Goal: Find specific page/section: Find specific page/section

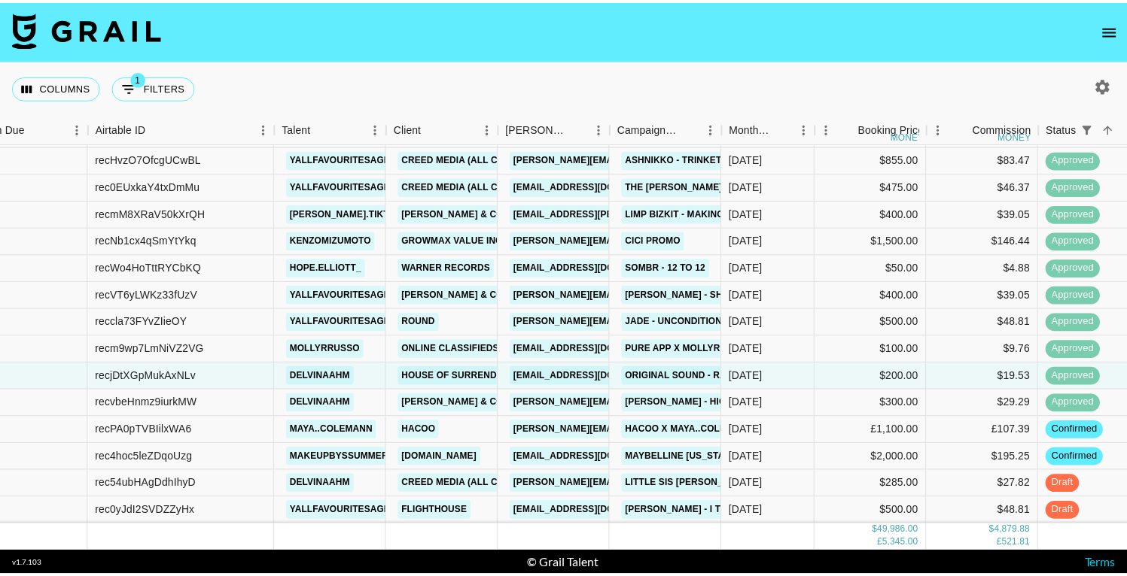
scroll to position [1415, 35]
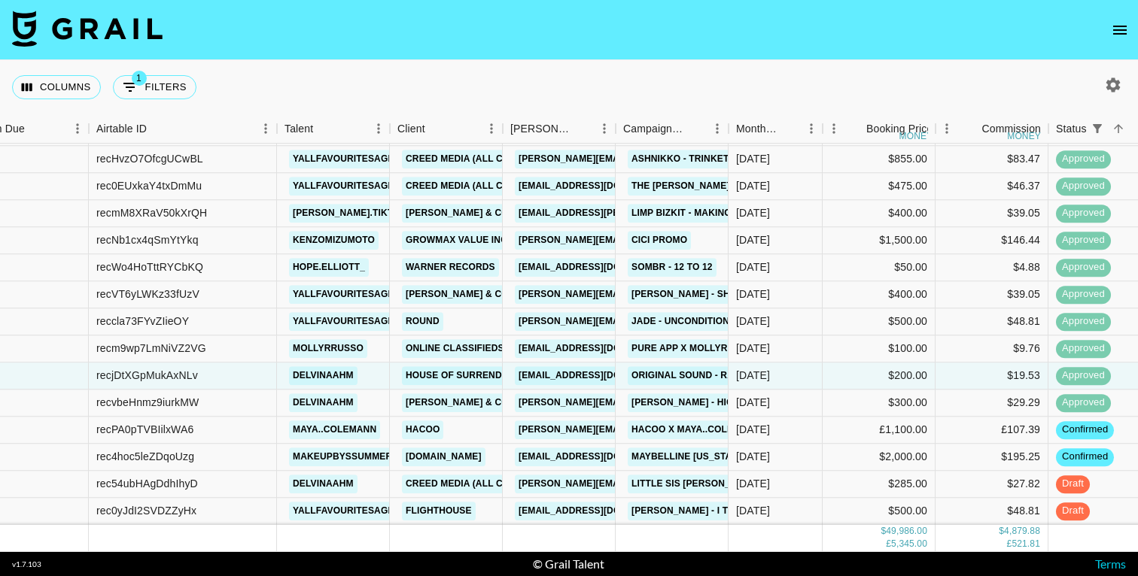
click at [1108, 28] on button "open drawer" at bounding box center [1120, 30] width 30 height 30
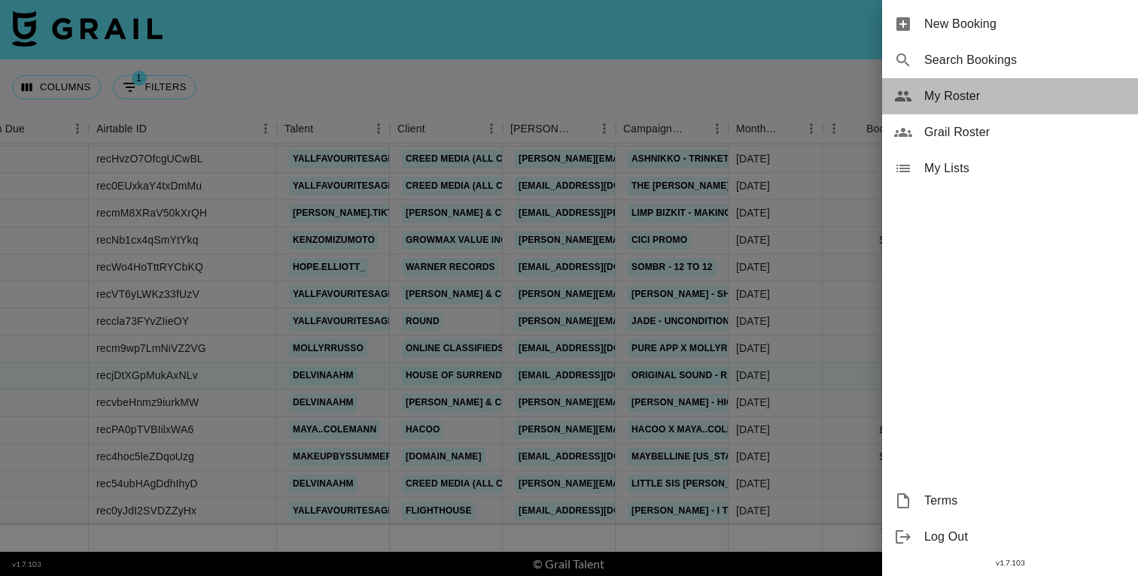
click at [944, 96] on span "My Roster" at bounding box center [1025, 96] width 202 height 18
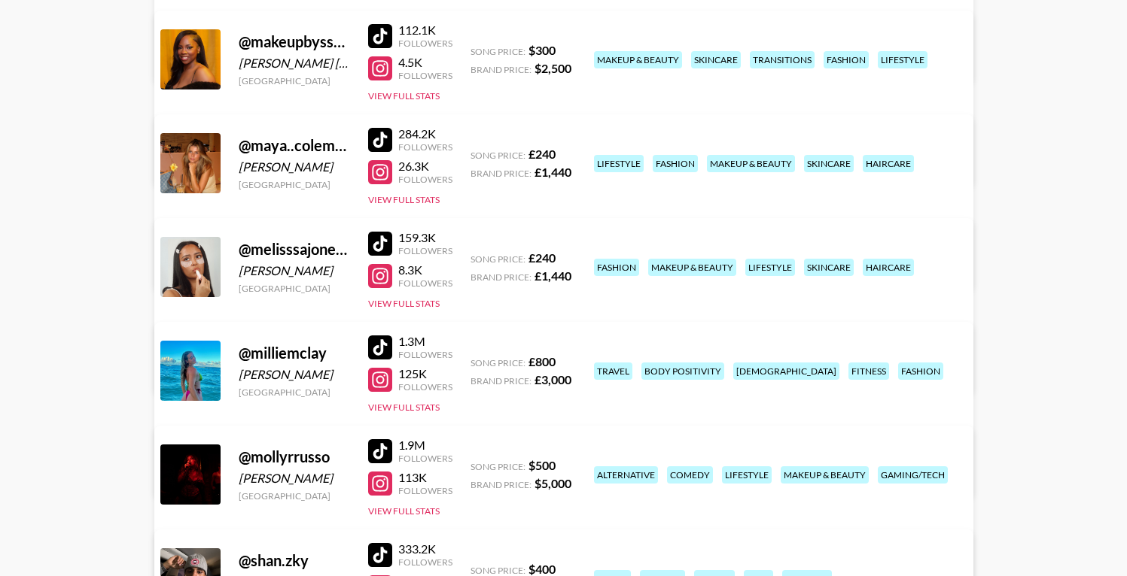
scroll to position [2727, 0]
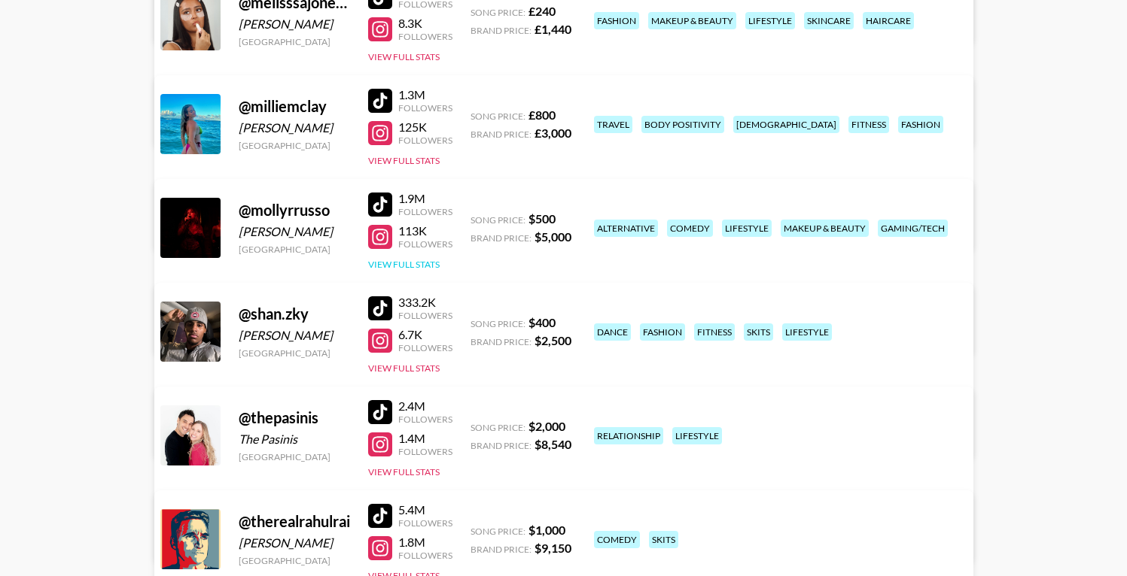
click at [402, 263] on button "View Full Stats" at bounding box center [403, 264] width 71 height 11
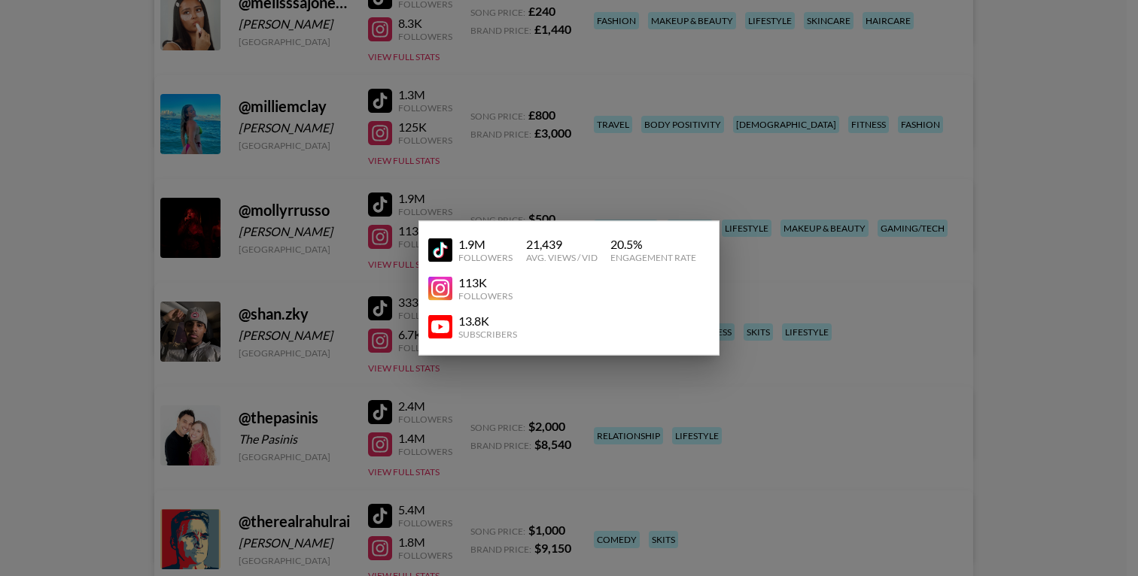
click at [123, 187] on div at bounding box center [569, 288] width 1138 height 576
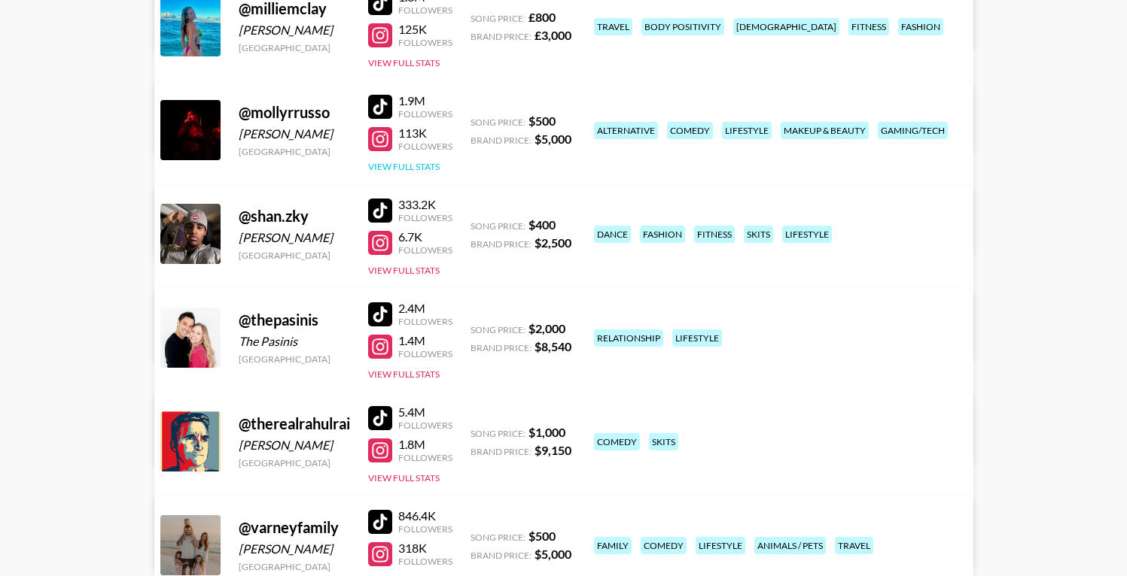
scroll to position [2844, 0]
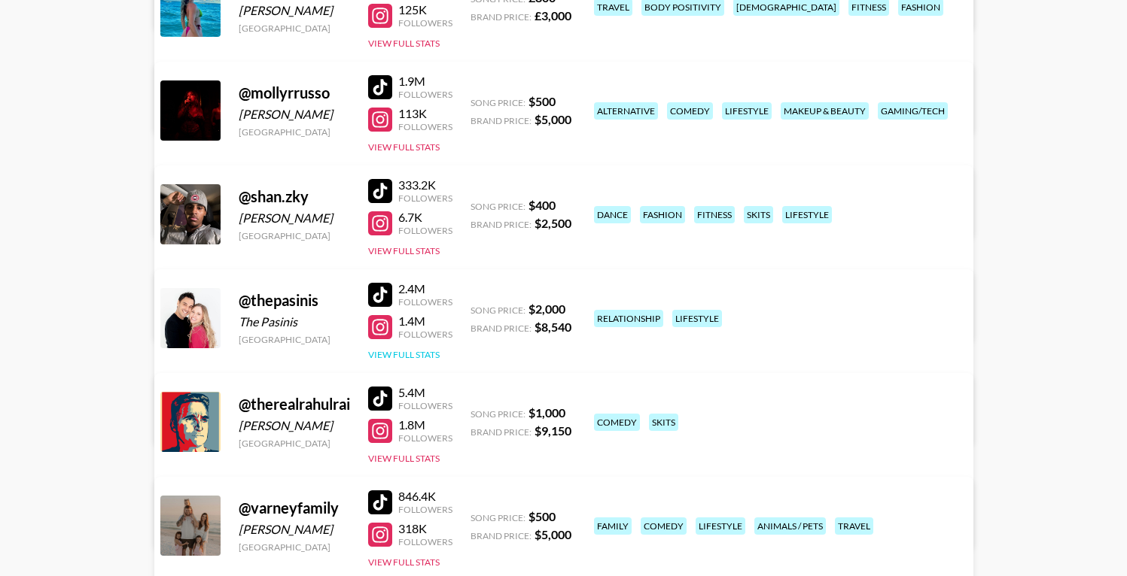
click at [409, 357] on button "View Full Stats" at bounding box center [403, 354] width 71 height 11
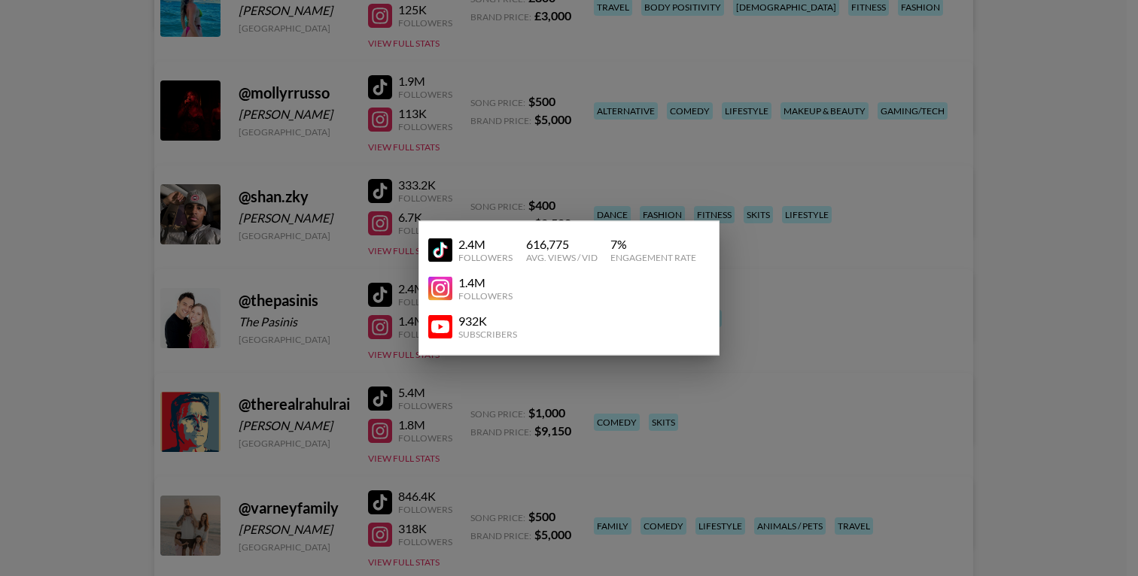
click at [96, 257] on div at bounding box center [569, 288] width 1138 height 576
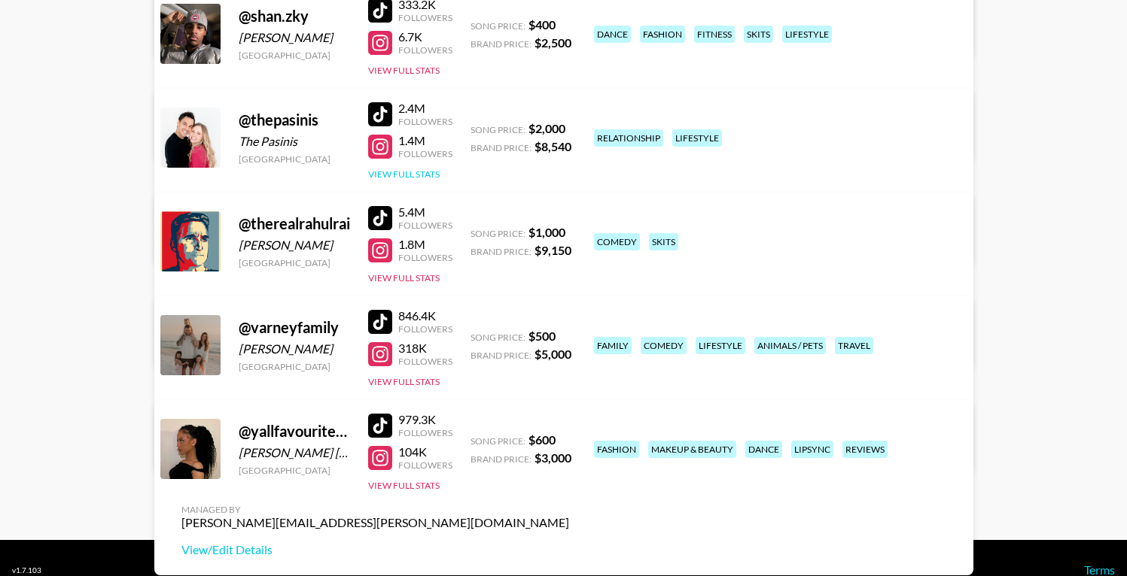
scroll to position [3049, 0]
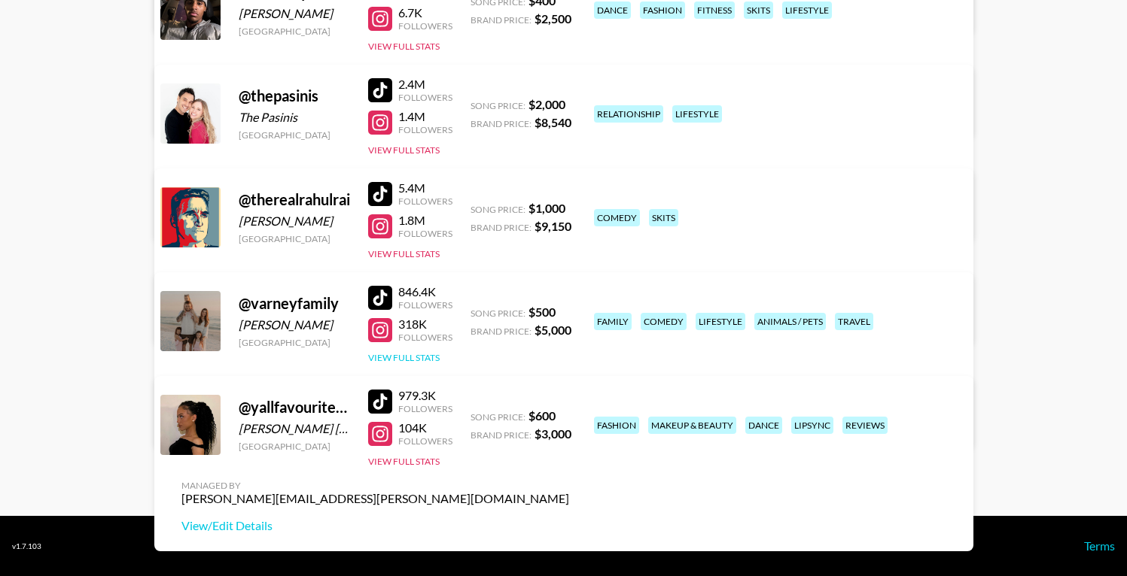
click at [415, 361] on button "View Full Stats" at bounding box center [403, 357] width 71 height 11
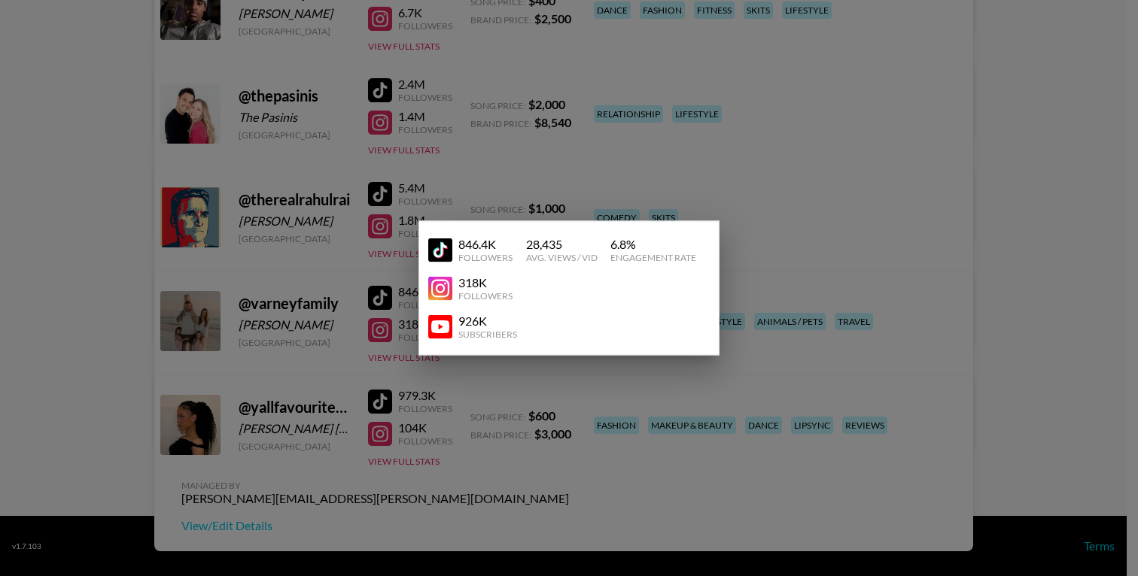
click at [129, 342] on div at bounding box center [569, 288] width 1138 height 576
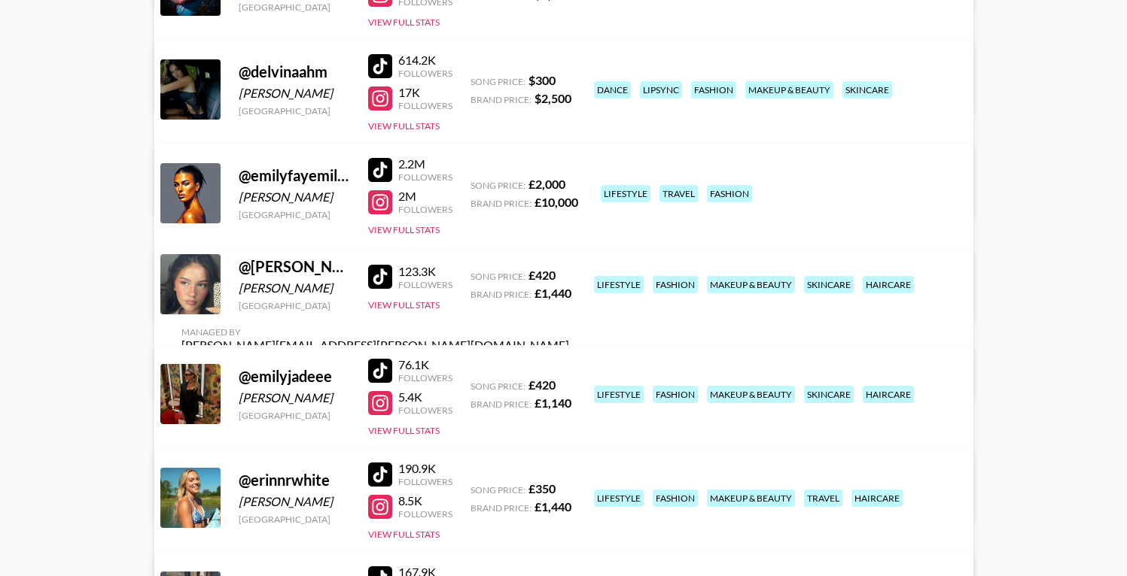
scroll to position [944, 0]
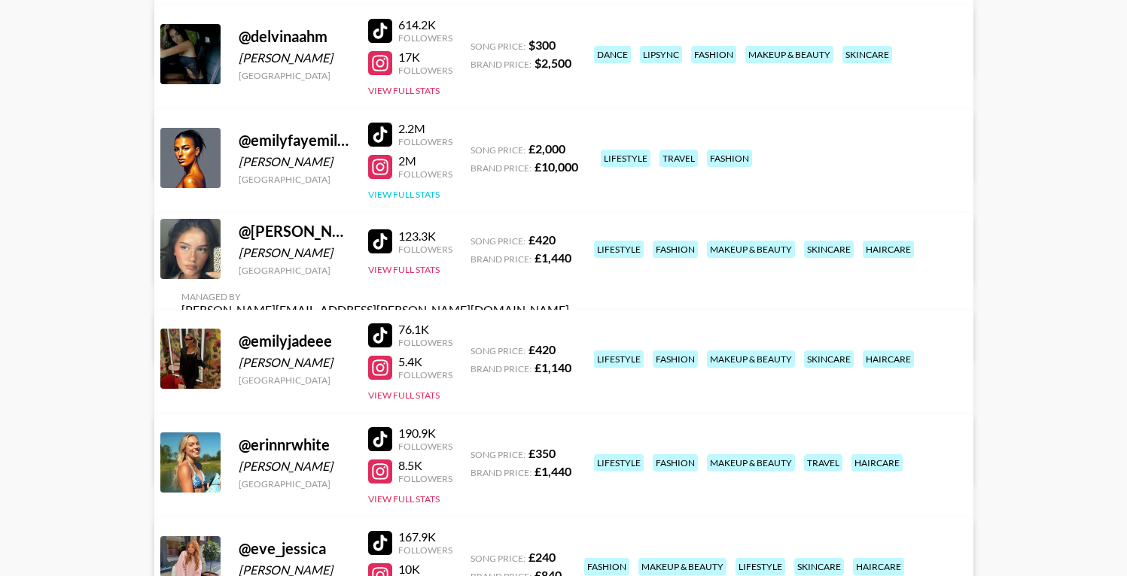
click at [404, 190] on button "View Full Stats" at bounding box center [403, 194] width 71 height 11
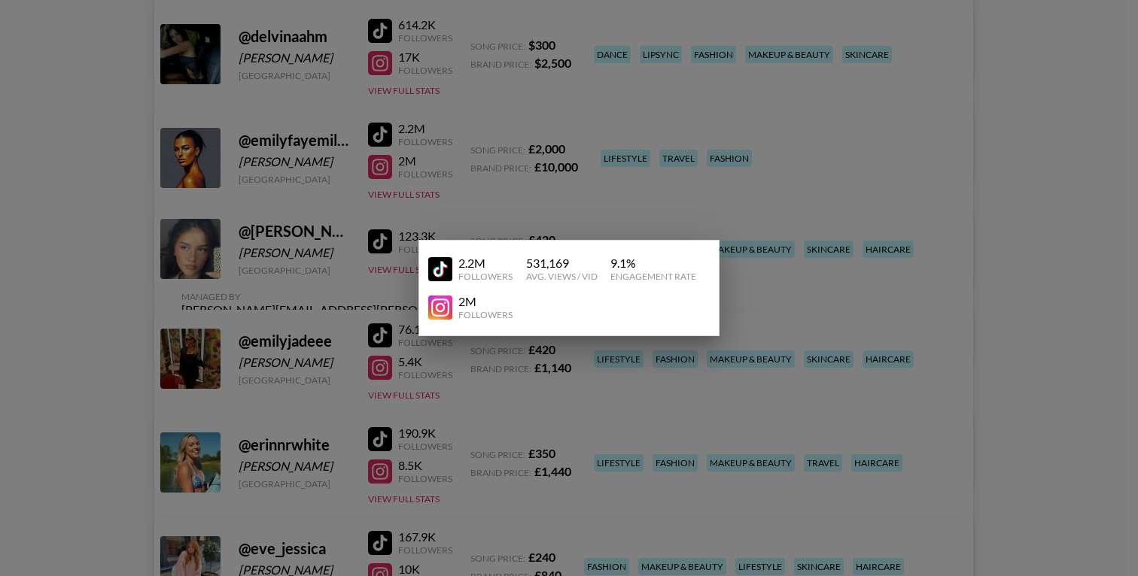
click at [123, 230] on div at bounding box center [569, 288] width 1138 height 576
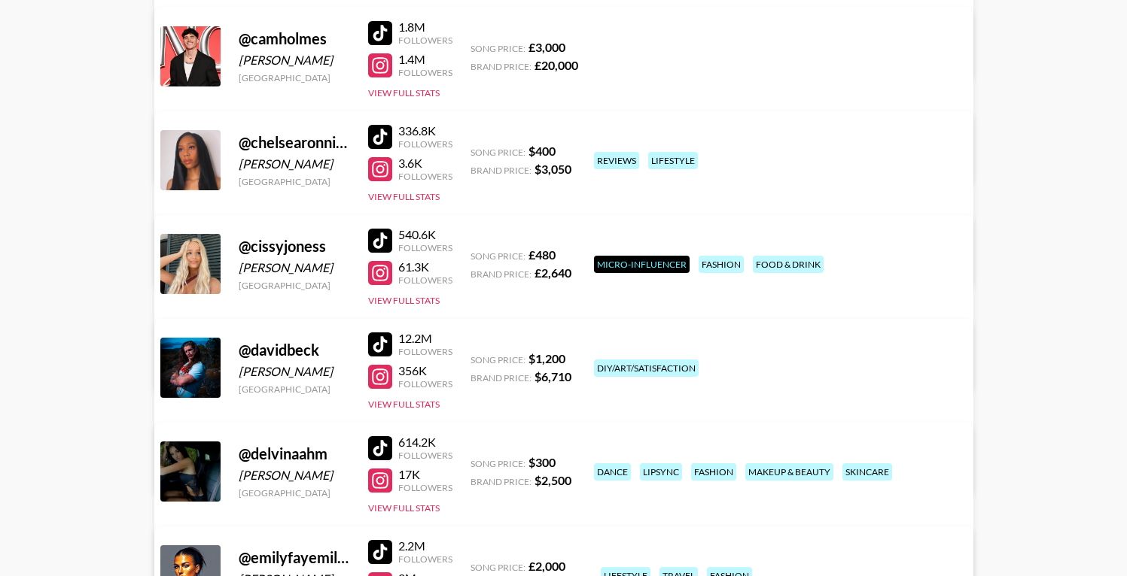
scroll to position [388, 0]
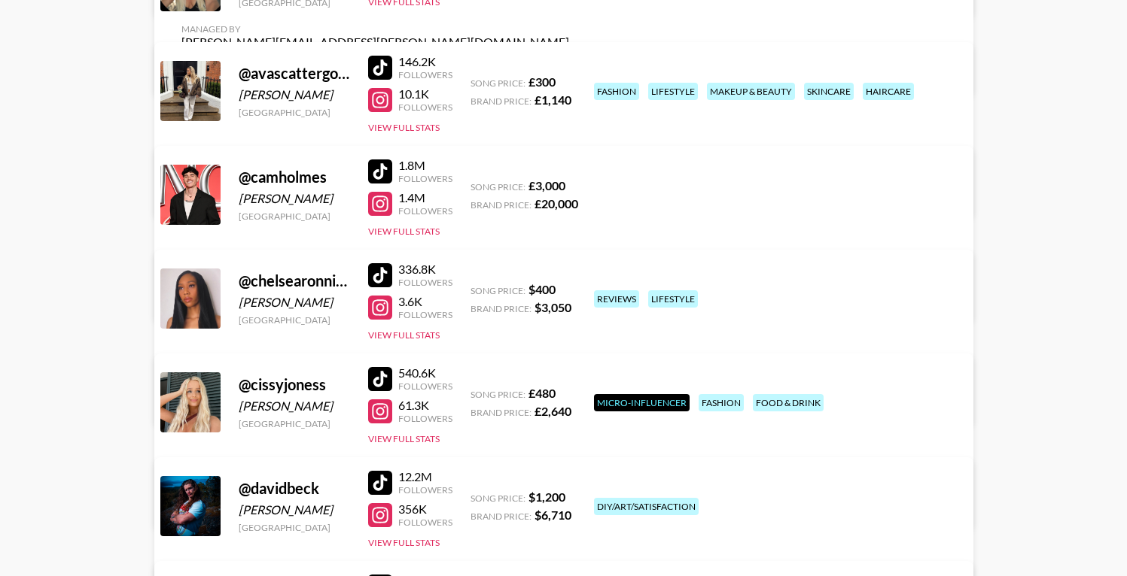
click at [385, 236] on div "1.8M Followers 1.4M Followers View Full Stats" at bounding box center [410, 195] width 84 height 86
click at [384, 231] on button "View Full Stats" at bounding box center [403, 231] width 71 height 11
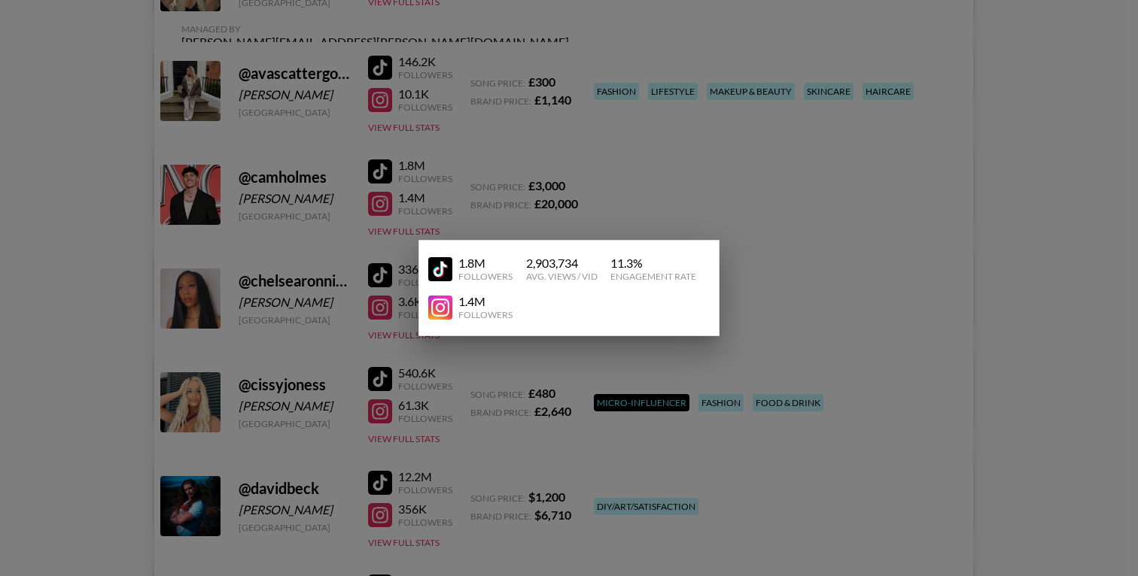
click at [137, 222] on div at bounding box center [569, 288] width 1138 height 576
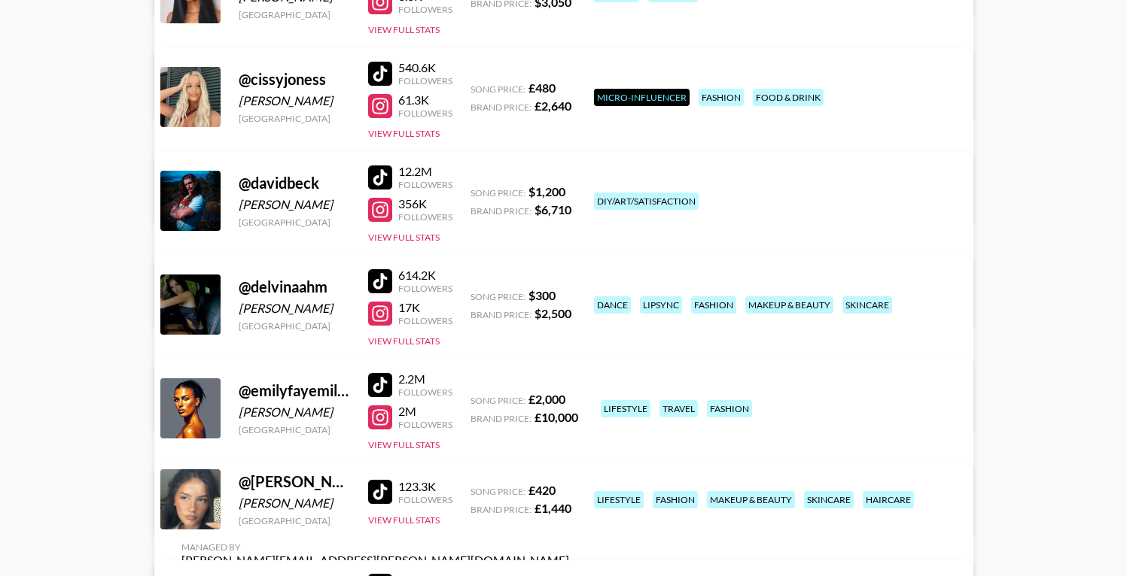
scroll to position [698, 0]
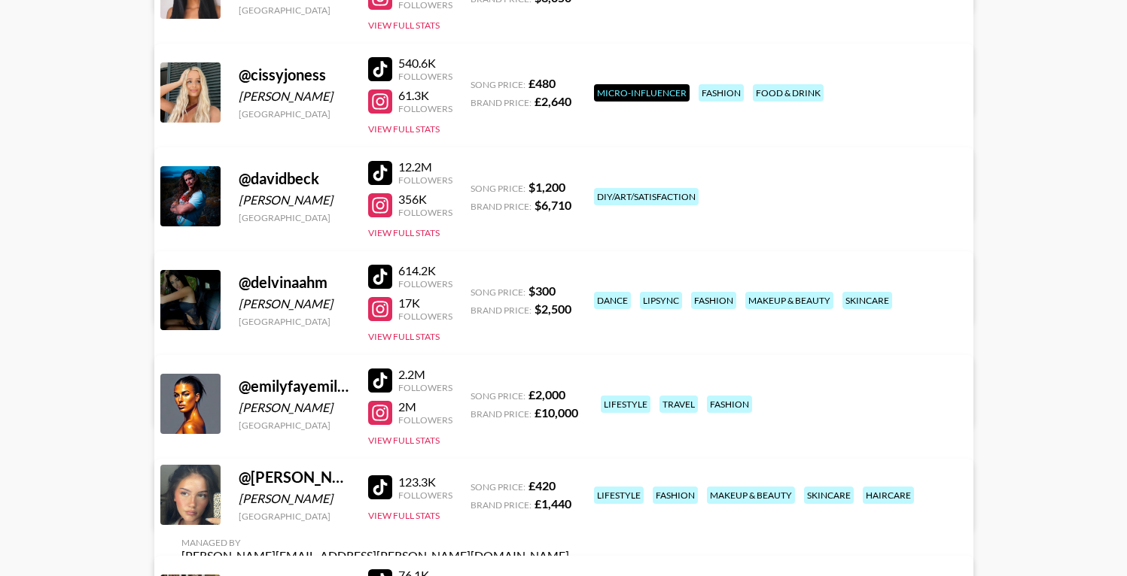
click at [382, 376] on div at bounding box center [380, 381] width 24 height 24
